Goal: Task Accomplishment & Management: Use online tool/utility

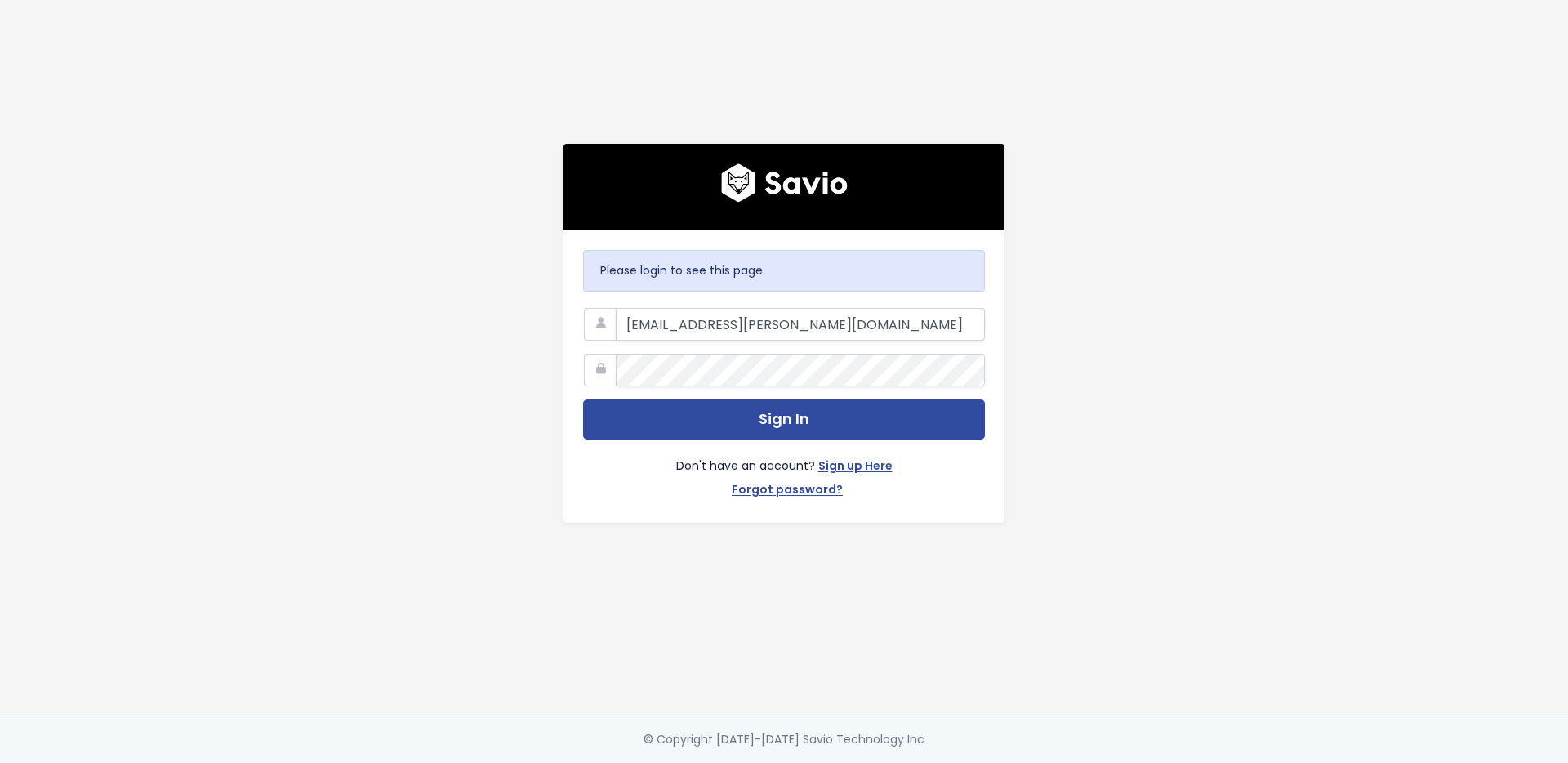
type input "kat@marsello.com"
click at [583, 400] on button "Sign In" at bounding box center [784, 420] width 402 height 40
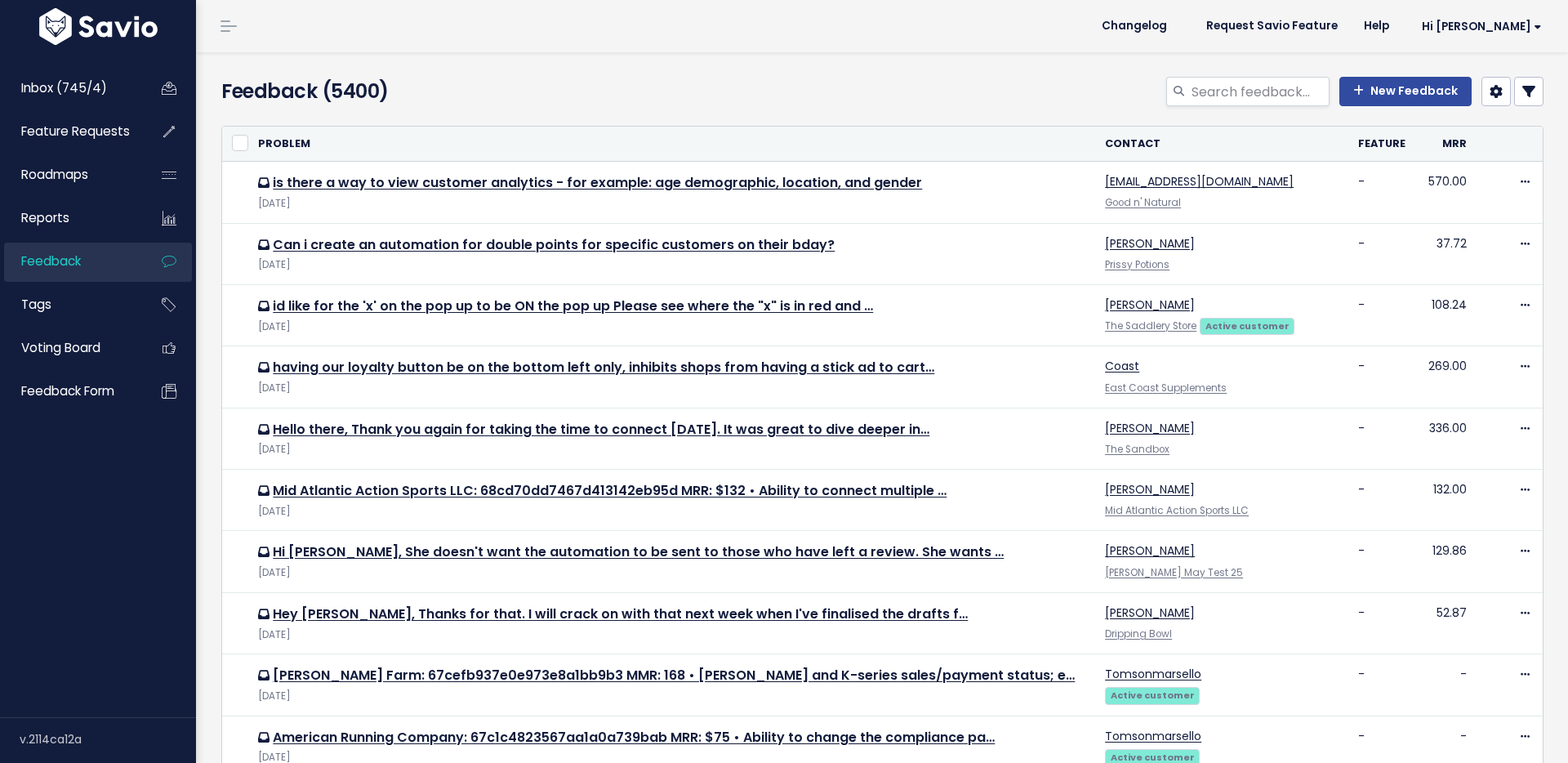
click at [882, 82] on div "New Feedback" at bounding box center [1107, 95] width 899 height 36
click at [116, 82] on link "Inbox (745/4)" at bounding box center [70, 88] width 132 height 38
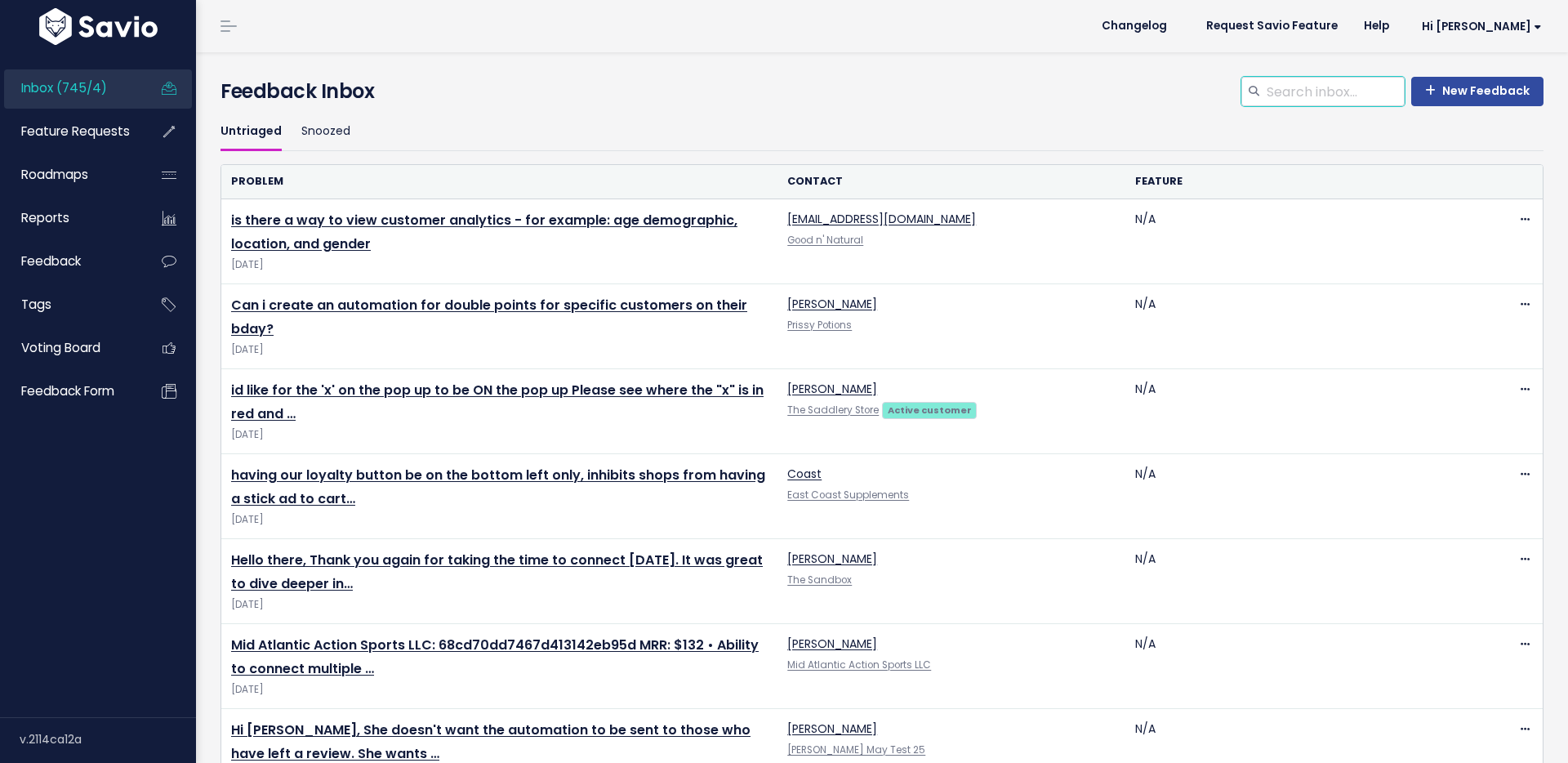
click at [1344, 101] on input "search" at bounding box center [1334, 91] width 140 height 29
type input "a"
type input "save"
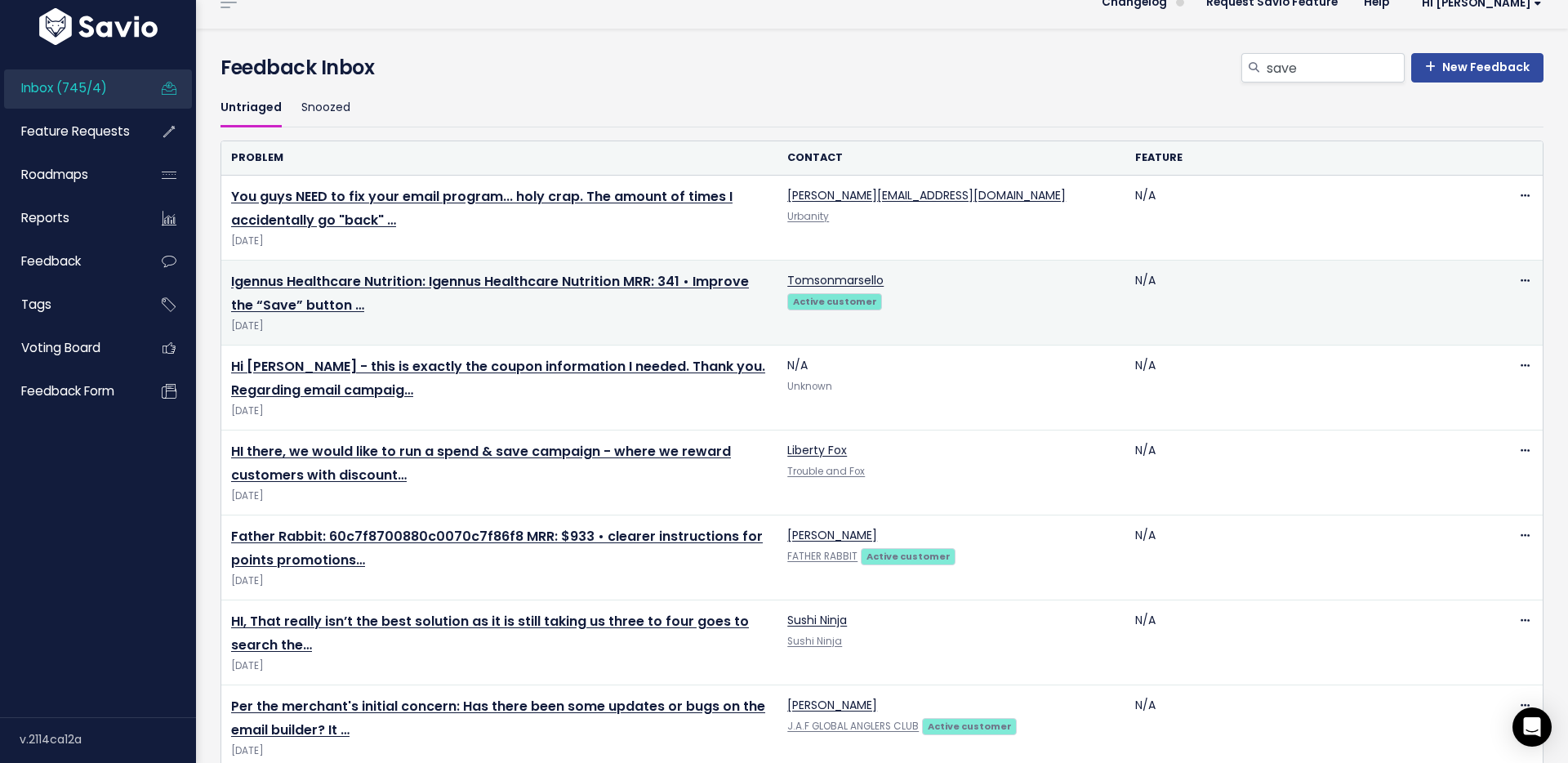
scroll to position [57, 0]
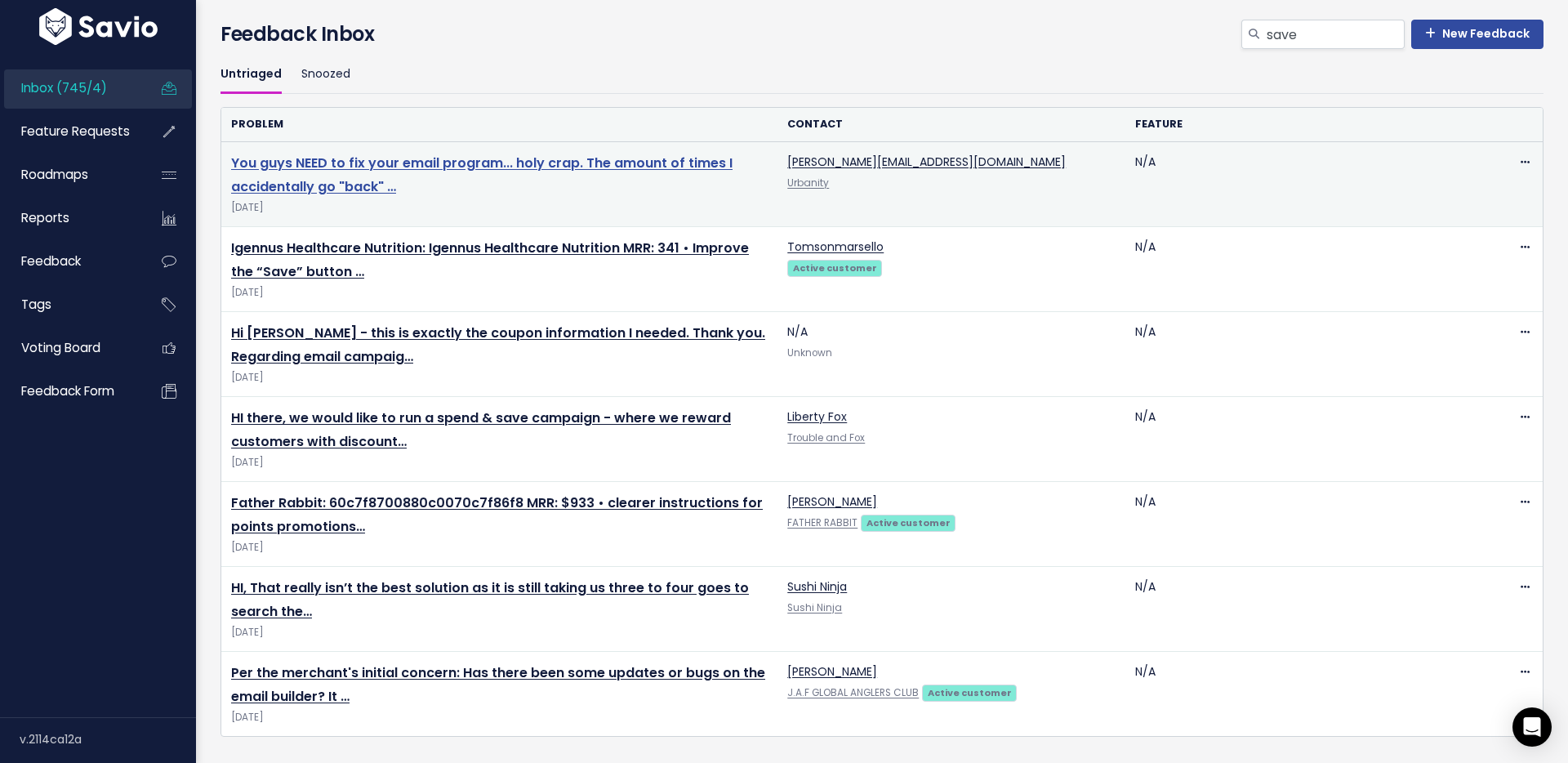
click at [470, 168] on link "You guys NEED to fix your email program... holy crap. The amount of times I acc…" at bounding box center [482, 174] width 502 height 43
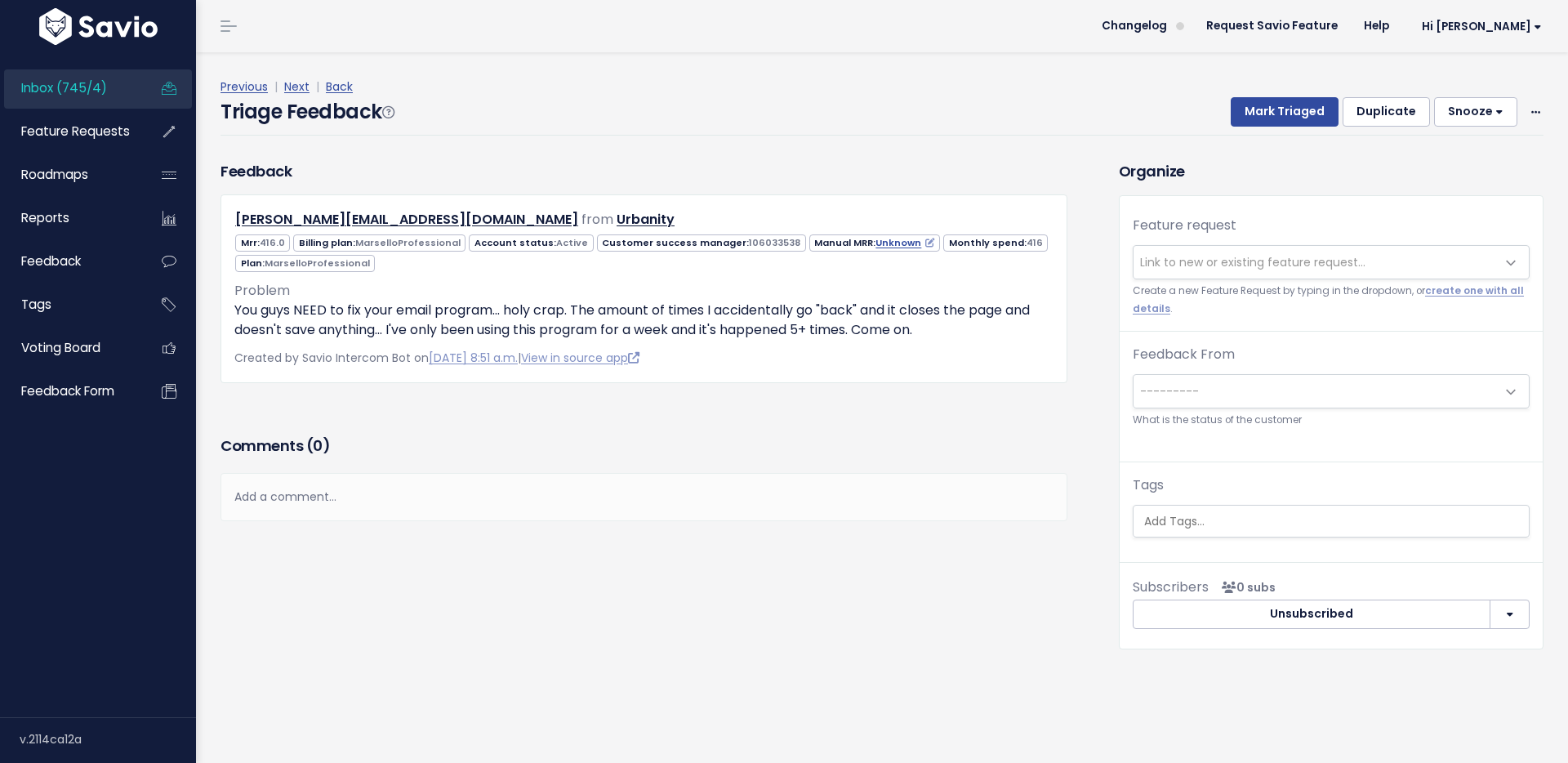
click at [613, 163] on div "Feedback ken@urbanityshop.com from Urbanity" at bounding box center [643, 271] width 847 height 222
click at [1168, 255] on span "Link to new or existing feature request..." at bounding box center [1252, 262] width 225 height 17
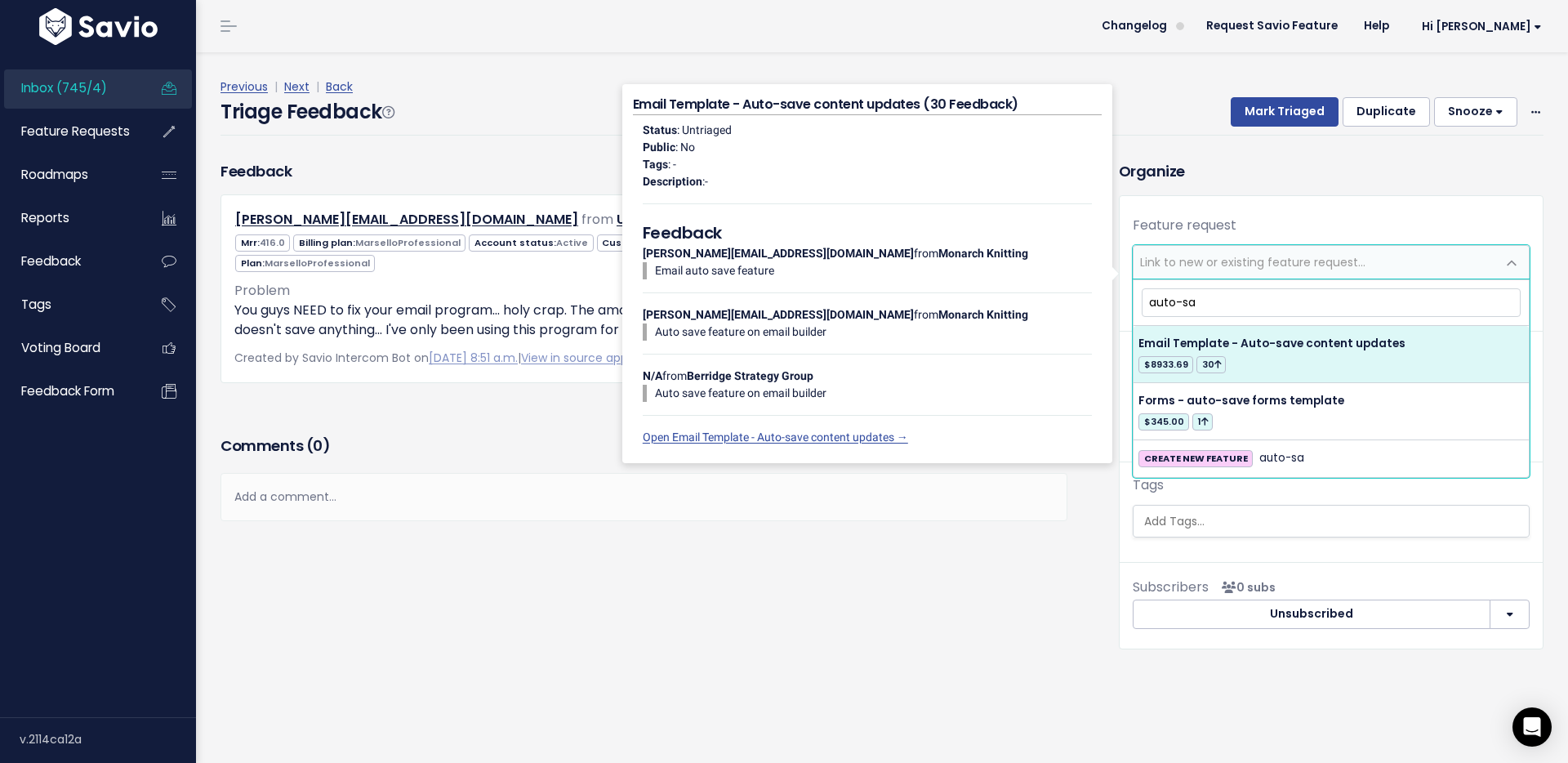
type input "auto-sa"
select select "22738"
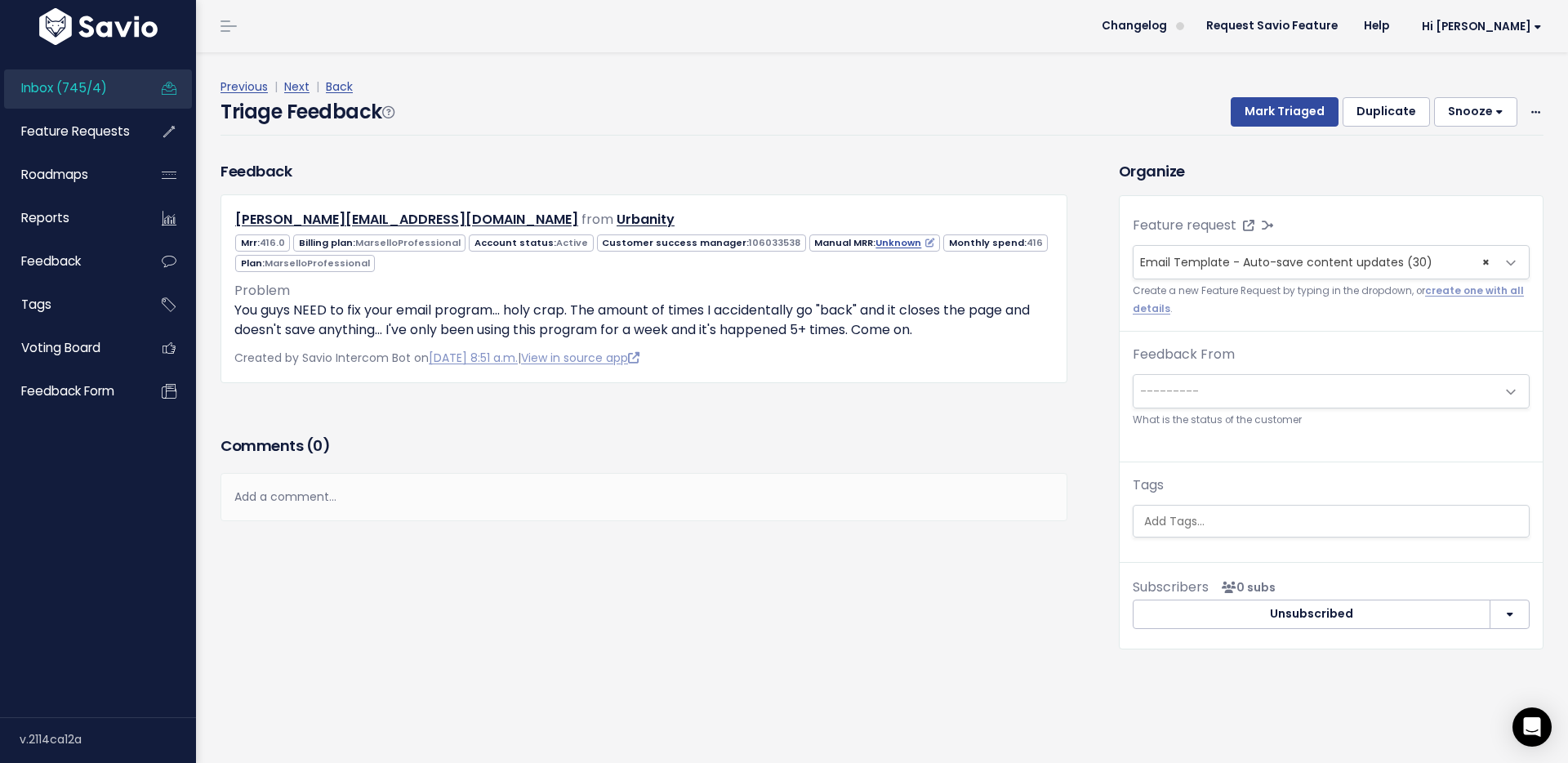
click at [1117, 280] on div "Organize Feature request --------- <span class='js-fr-id font600' data-id=22738…" at bounding box center [1331, 405] width 449 height 489
click at [1272, 107] on button "Mark Triaged" at bounding box center [1285, 111] width 108 height 29
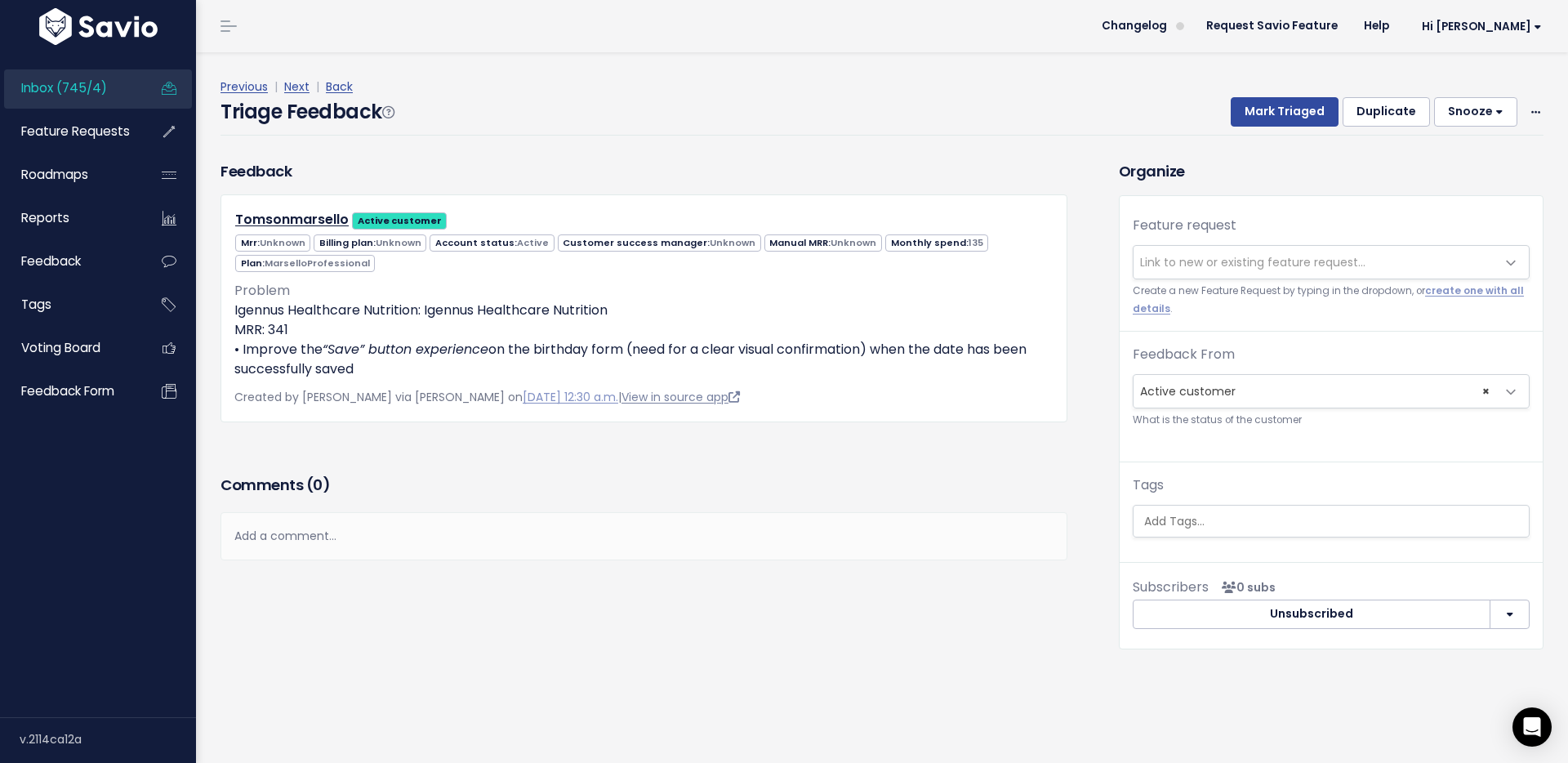
click at [654, 399] on link "View in source app" at bounding box center [680, 397] width 118 height 17
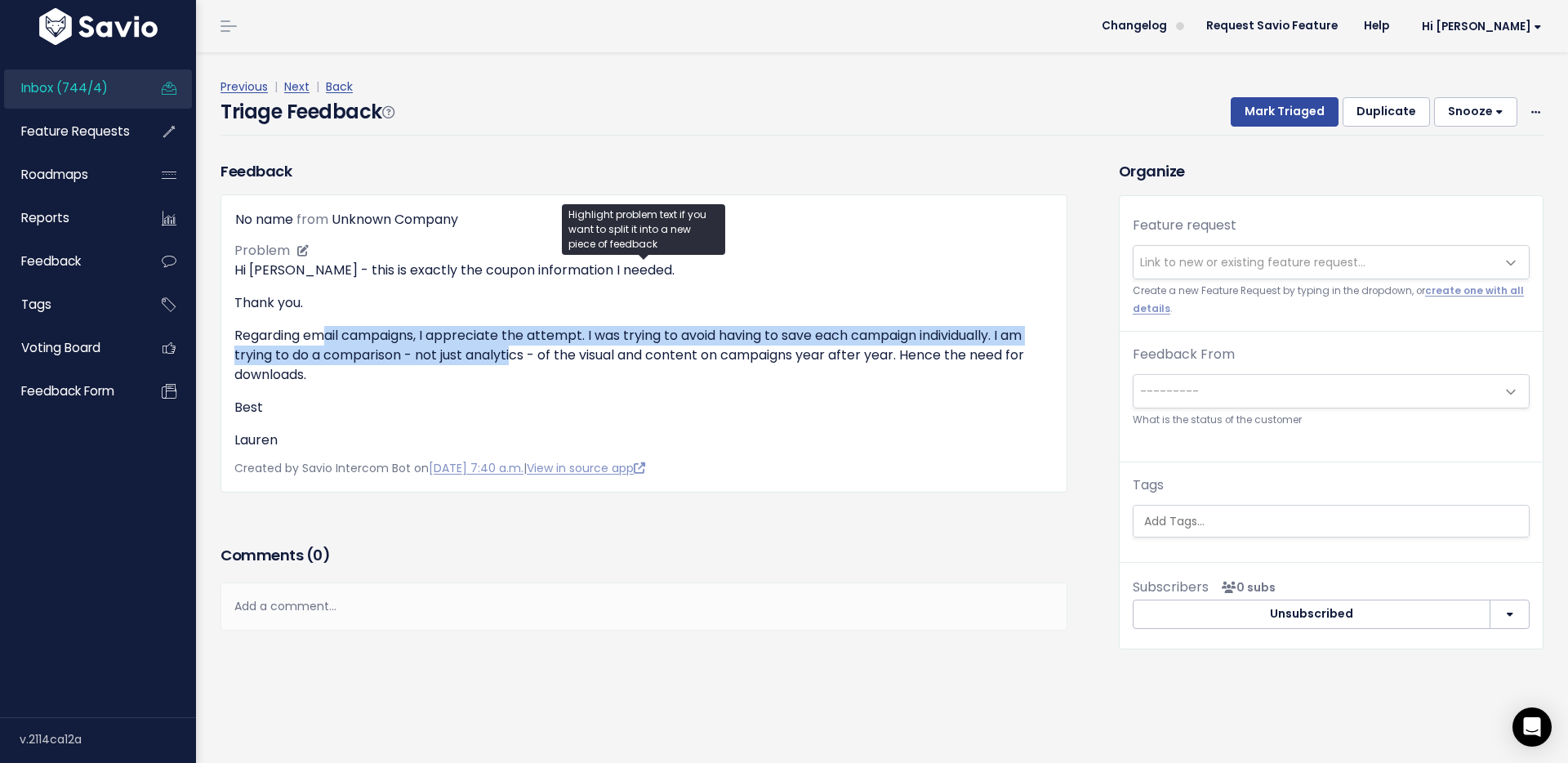
drag, startPoint x: 321, startPoint y: 339, endPoint x: 513, endPoint y: 355, distance: 192.7
click at [513, 355] on p "Regarding email campaigns, I appreciate the attempt. I was trying to avoid havi…" at bounding box center [644, 355] width 819 height 59
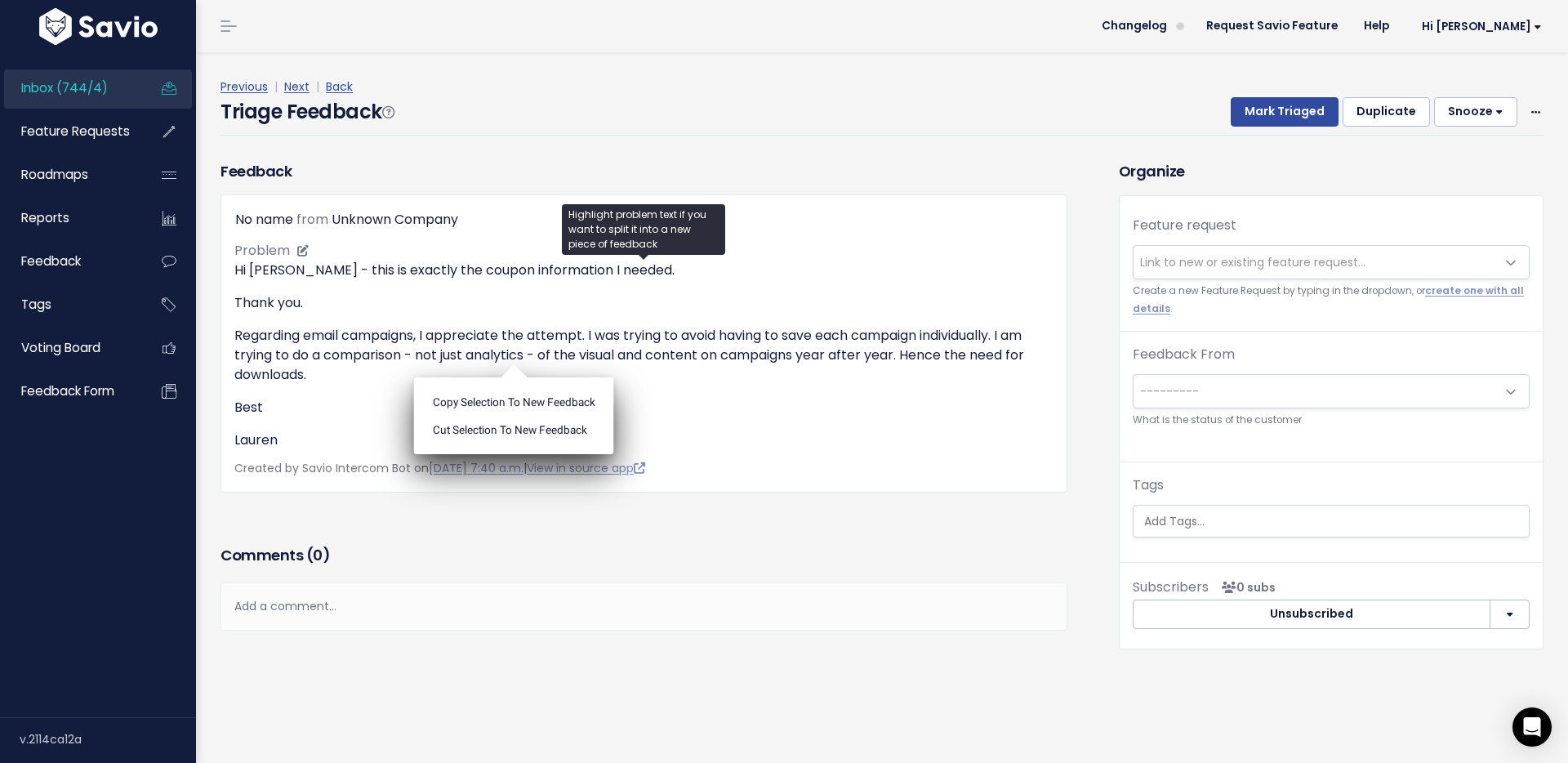
click at [850, 355] on p "Regarding email campaigns, I appreciate the attempt. I was trying to avoid havi…" at bounding box center [644, 355] width 819 height 59
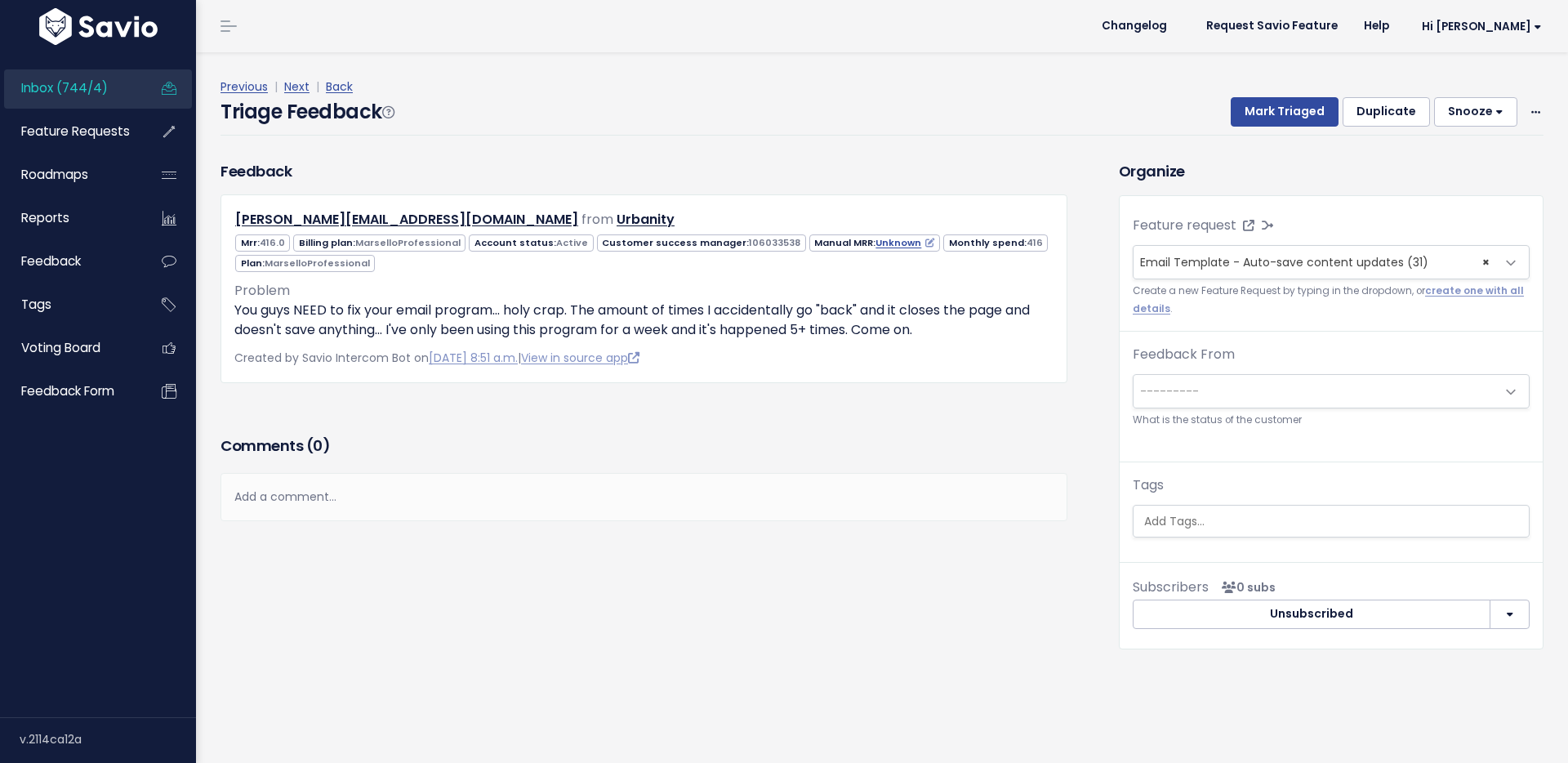
click at [1072, 260] on div "Feedback ken@urbanityshop.com from Urbanity" at bounding box center [644, 271] width 871 height 222
click at [95, 118] on link "Feature Requests" at bounding box center [70, 131] width 132 height 38
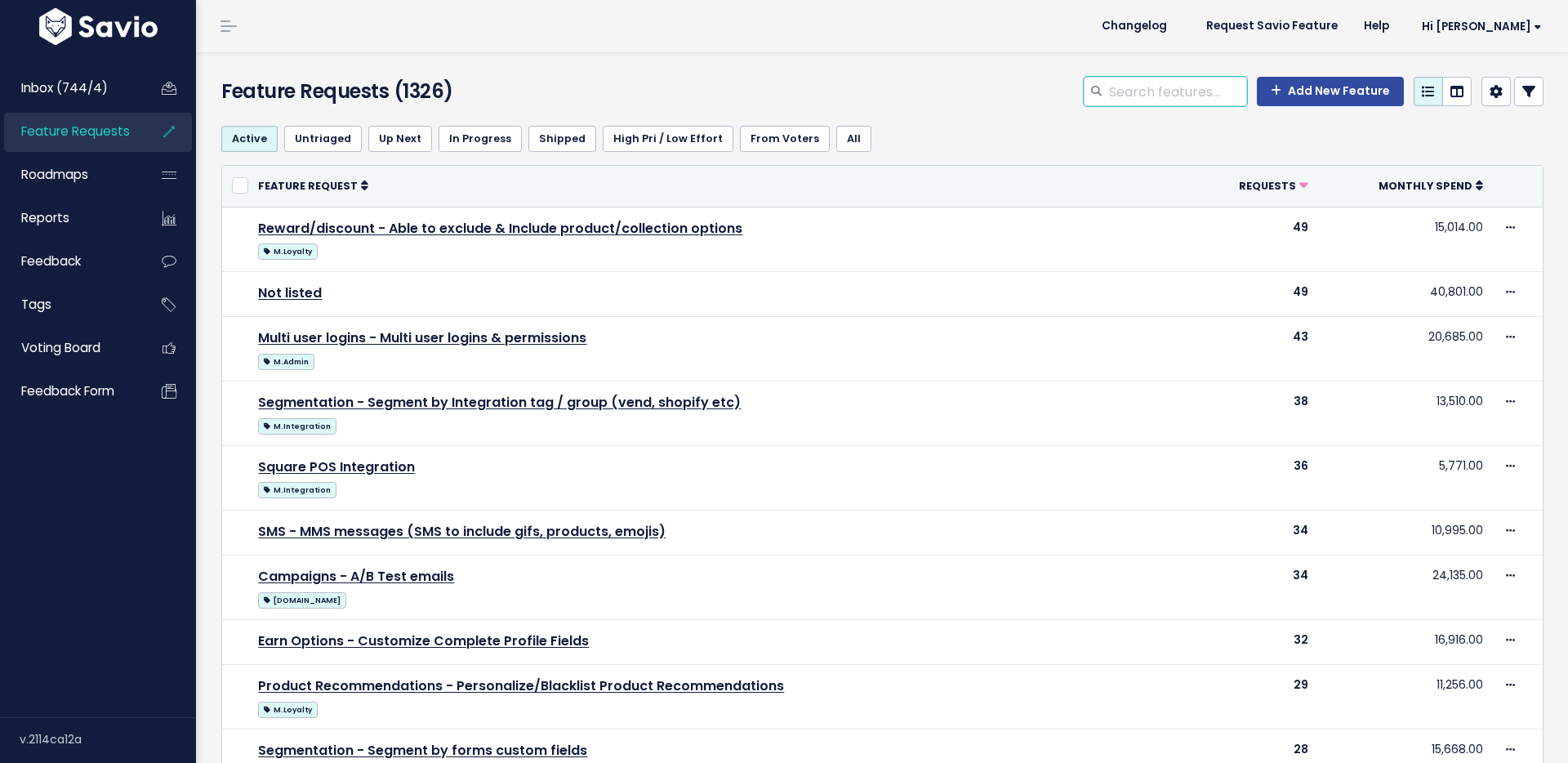
click at [1184, 90] on input "search" at bounding box center [1177, 91] width 140 height 29
type input "auto-save"
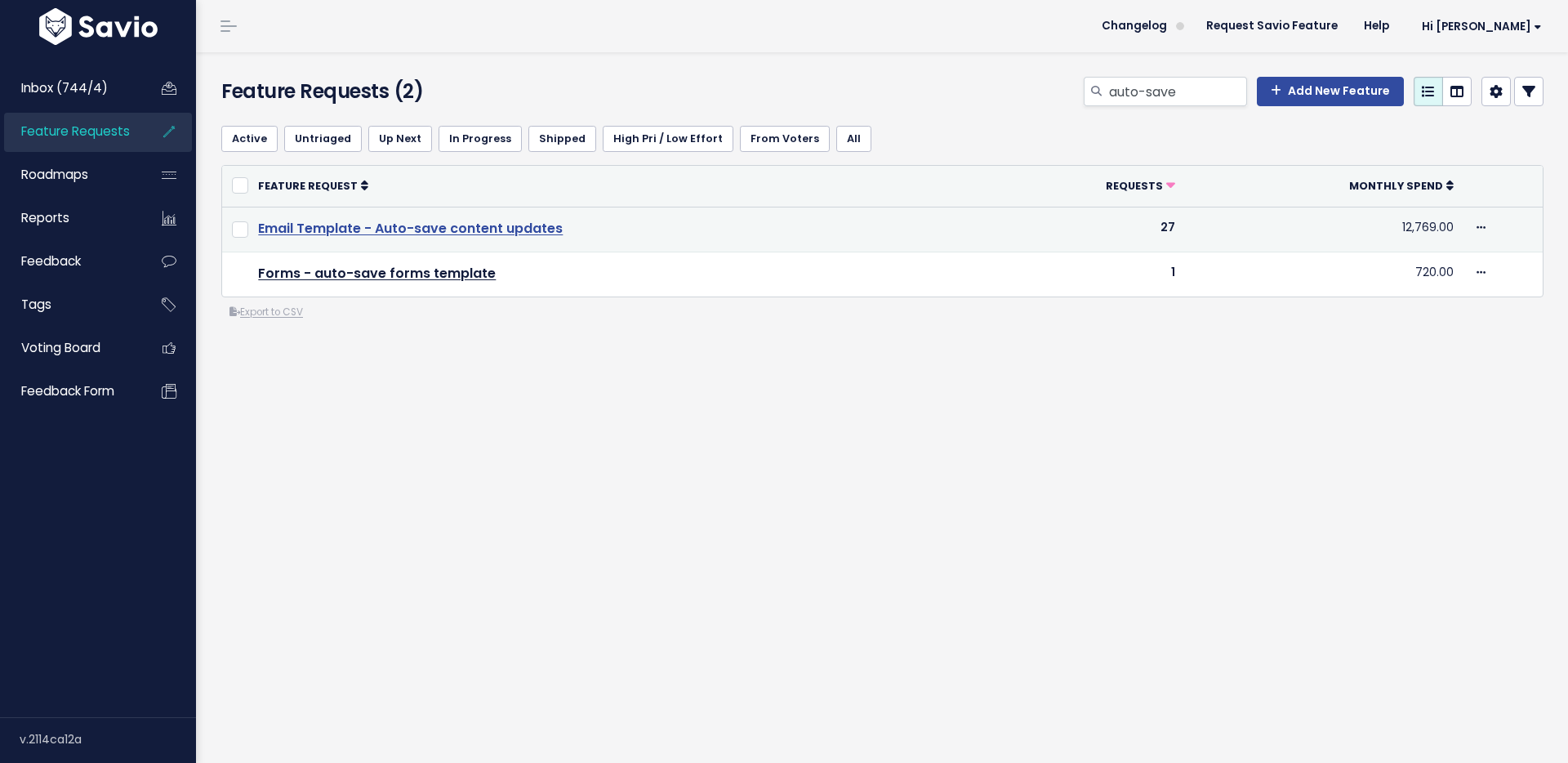
click at [496, 232] on link "Email Template - Auto-save content updates" at bounding box center [410, 228] width 305 height 18
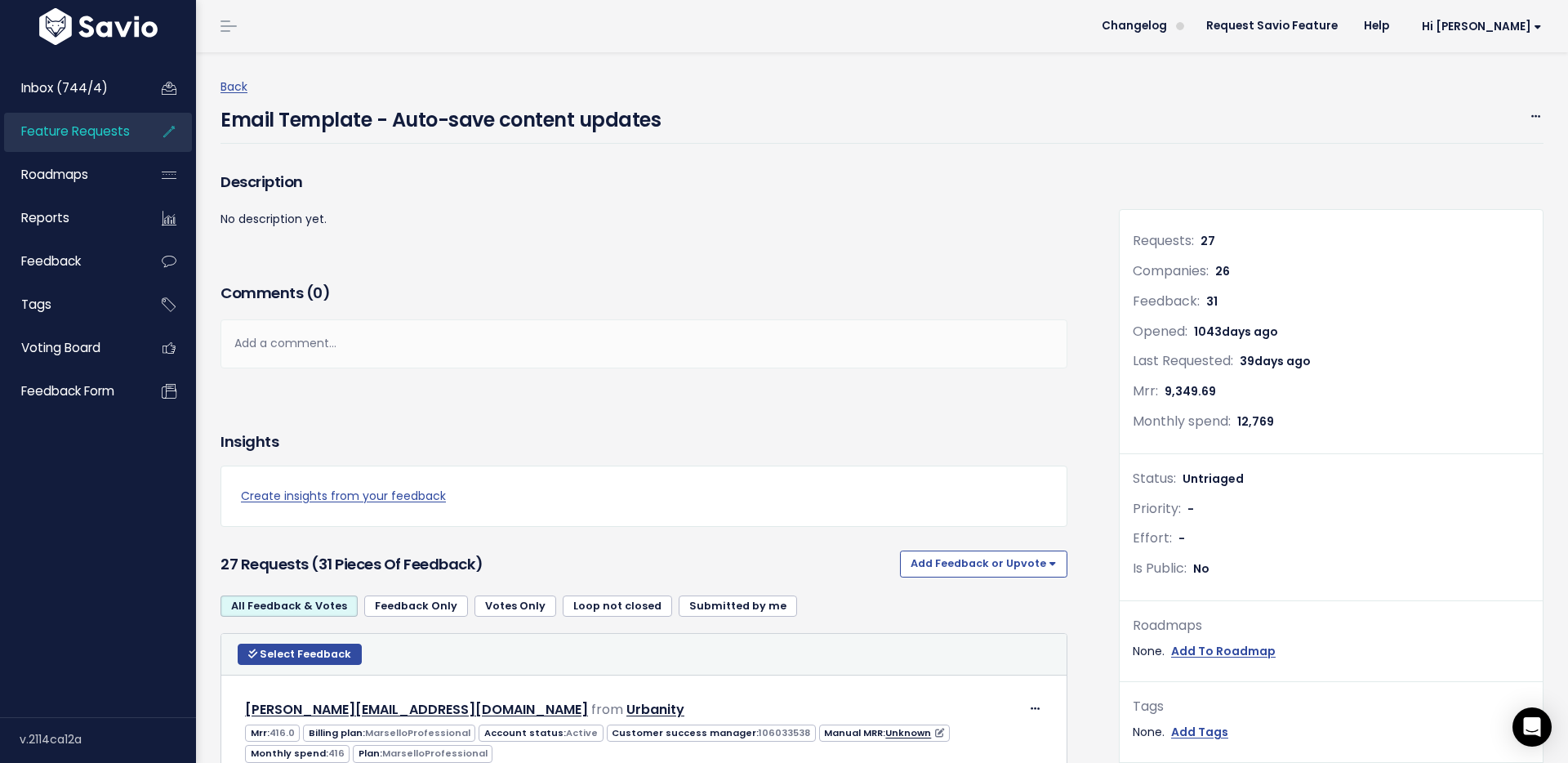
click at [611, 415] on div "Comments ( 0 ) Add a comment... | | | | Add a comment... xxxxxxxxxx These are n…" at bounding box center [644, 348] width 871 height 138
click at [228, 87] on link "Back" at bounding box center [234, 86] width 27 height 17
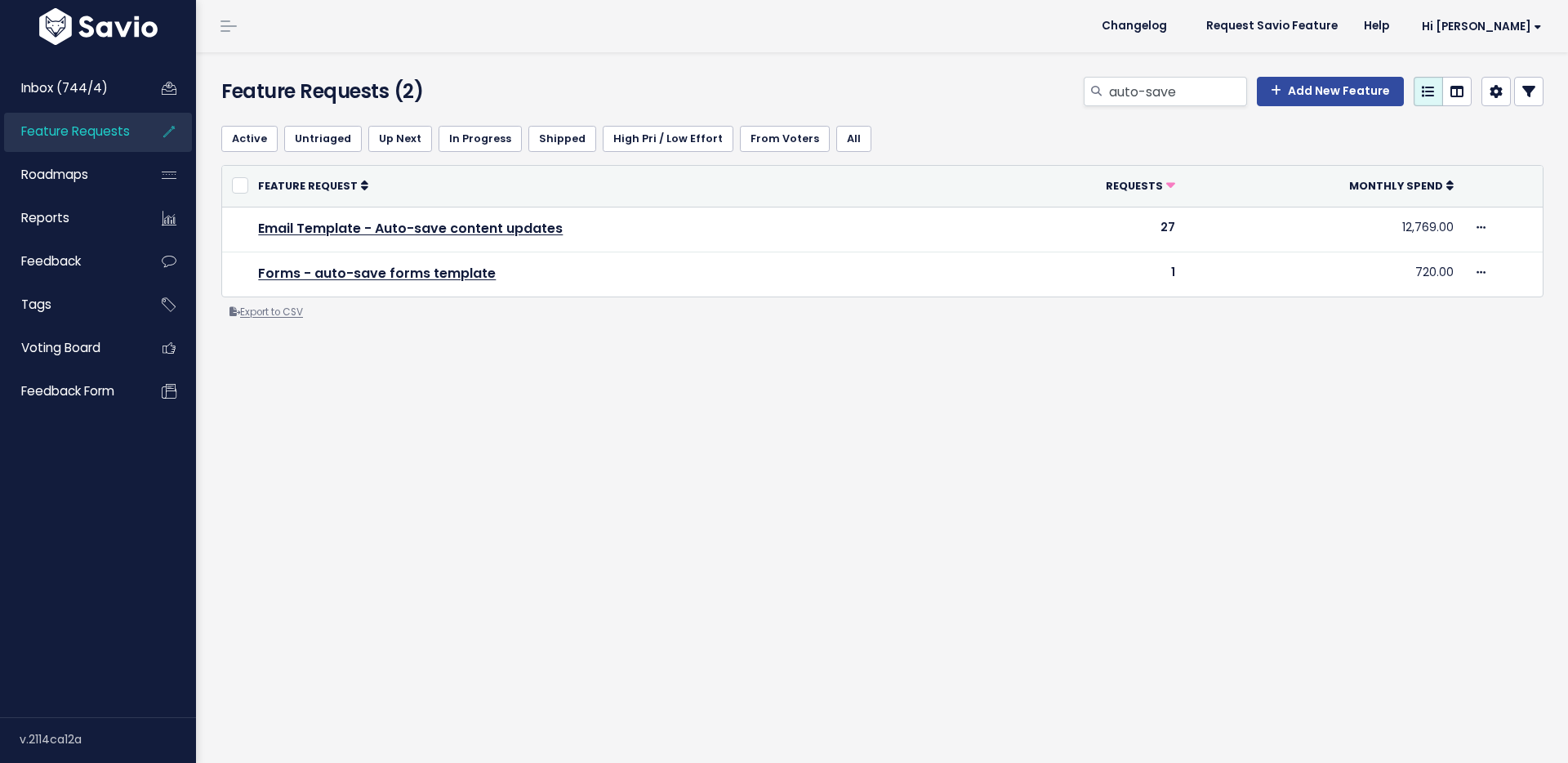
click at [287, 312] on link "Export to CSV" at bounding box center [266, 312] width 74 height 13
